Goal: Information Seeking & Learning: Learn about a topic

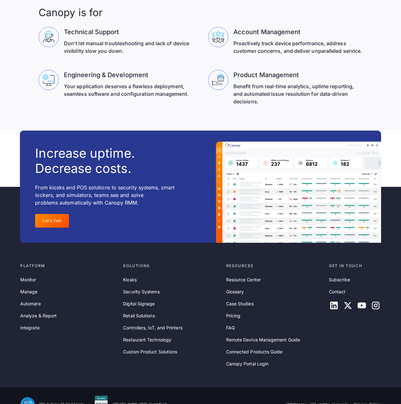
scroll to position [2006, 0]
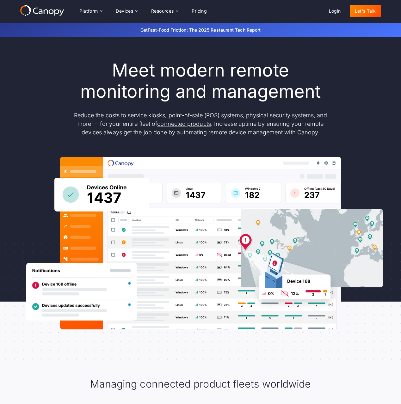
scroll to position [0, 0]
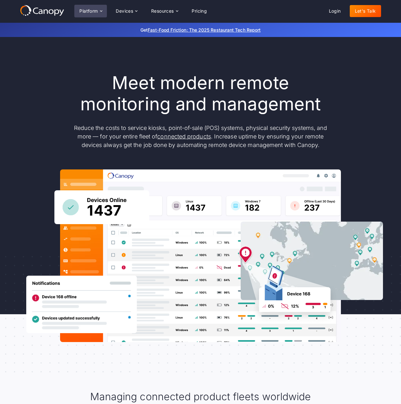
click at [97, 11] on div "Platform" at bounding box center [88, 11] width 18 height 4
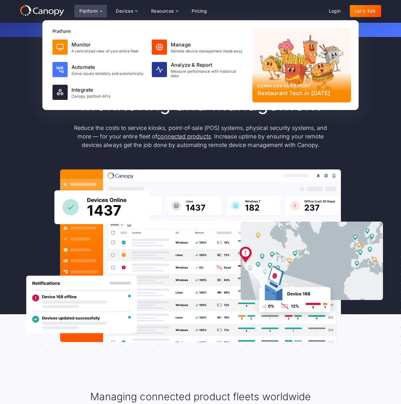
click at [98, 11] on div "Platform" at bounding box center [90, 11] width 33 height 13
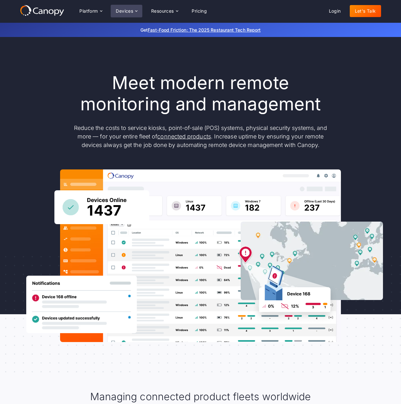
click at [133, 11] on div "Devices" at bounding box center [124, 11] width 17 height 4
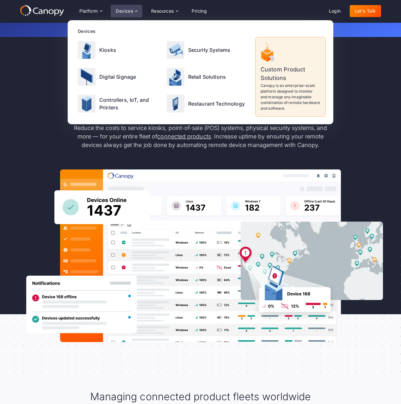
click at [133, 11] on div "Devices" at bounding box center [124, 11] width 17 height 4
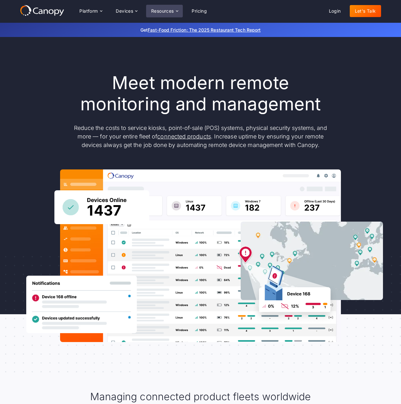
click at [165, 11] on div "Resources" at bounding box center [162, 11] width 23 height 4
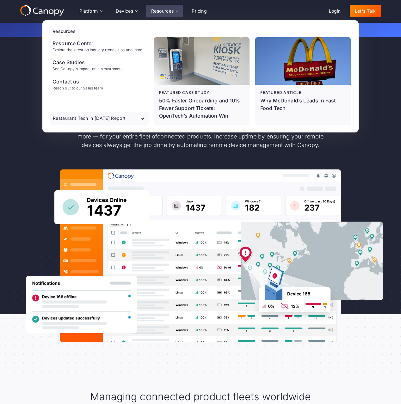
click at [165, 11] on div "Resources" at bounding box center [162, 11] width 23 height 4
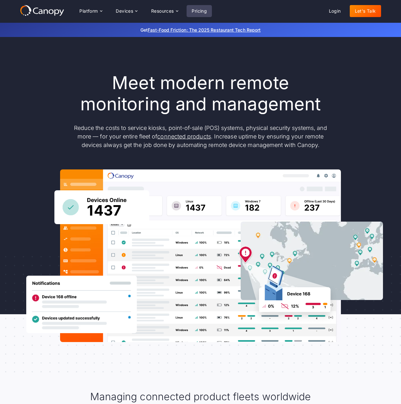
click at [197, 14] on link "Pricing" at bounding box center [199, 11] width 25 height 12
